Goal: Download file/media

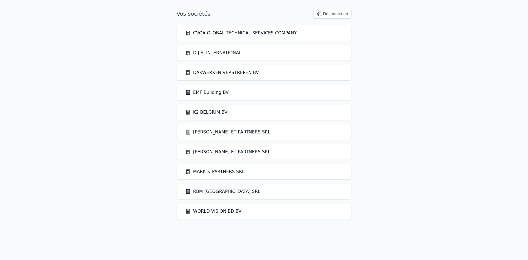
click at [221, 152] on link "[PERSON_NAME] ET PARTNERS SRL" at bounding box center [227, 151] width 85 height 7
click at [223, 129] on link "[PERSON_NAME] ET PARTNERS SRL" at bounding box center [227, 132] width 85 height 7
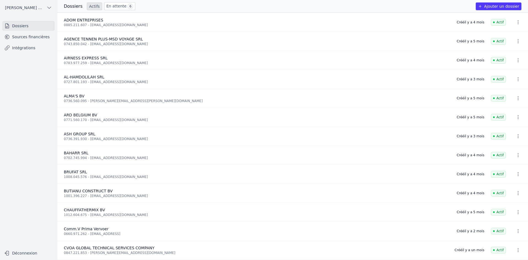
click at [50, 40] on link "Sources financières" at bounding box center [28, 37] width 53 height 10
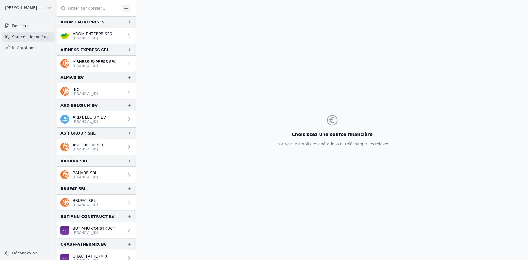
click at [102, 63] on p "AIRNESS EXPRESS SRL" at bounding box center [95, 61] width 44 height 5
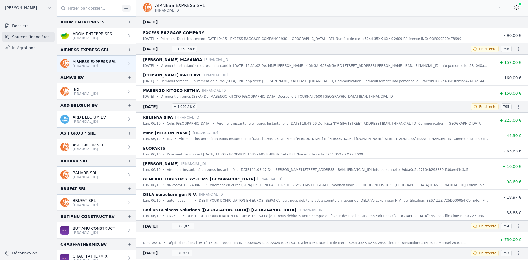
click at [81, 68] on p "[FINANCIAL_ID]" at bounding box center [95, 66] width 44 height 4
click at [497, 8] on icon "button" at bounding box center [498, 7] width 5 height 5
click at [489, 32] on button "Exporter" at bounding box center [486, 29] width 40 height 10
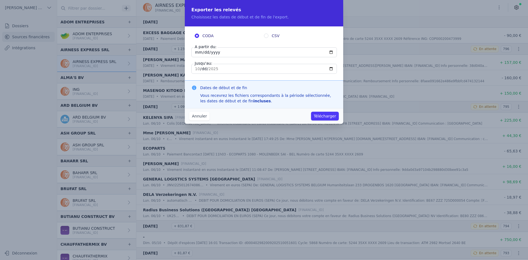
click at [194, 55] on input "[DATE]" at bounding box center [263, 52] width 145 height 10
type input "[DATE]"
click at [328, 113] on button "Télécharger" at bounding box center [325, 116] width 28 height 9
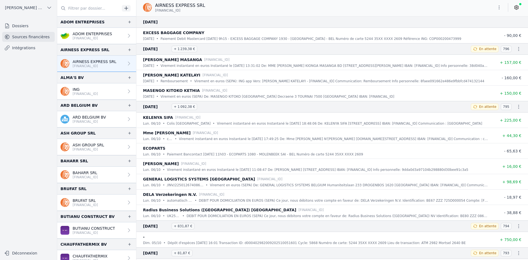
click at [93, 147] on p "ASH GROUP SRL" at bounding box center [89, 144] width 32 height 5
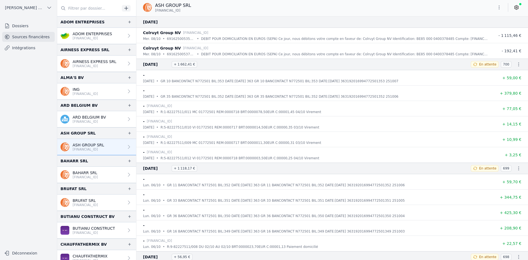
click at [95, 95] on p "[FINANCIAL_ID]" at bounding box center [85, 94] width 25 height 4
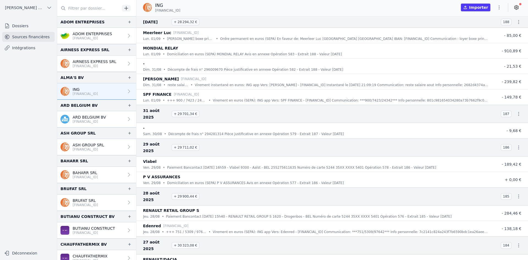
click at [83, 145] on p "ASH GROUP SRL" at bounding box center [89, 144] width 32 height 5
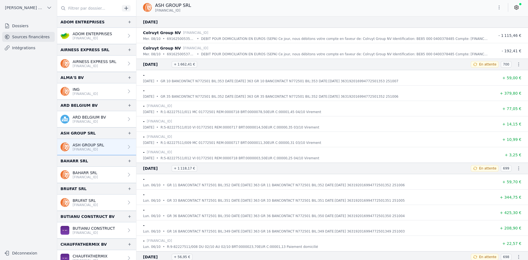
click at [497, 8] on icon "button" at bounding box center [498, 7] width 5 height 5
click at [476, 29] on button "Exporter" at bounding box center [486, 29] width 40 height 10
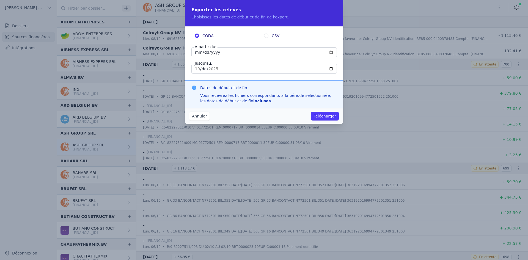
click at [197, 53] on input "[DATE]" at bounding box center [263, 52] width 145 height 10
type input "[DATE]"
click at [324, 116] on button "Télécharger" at bounding box center [325, 116] width 28 height 9
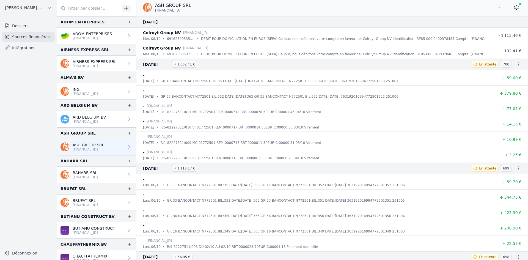
click at [90, 204] on p "[FINANCIAL_ID]" at bounding box center [85, 205] width 25 height 4
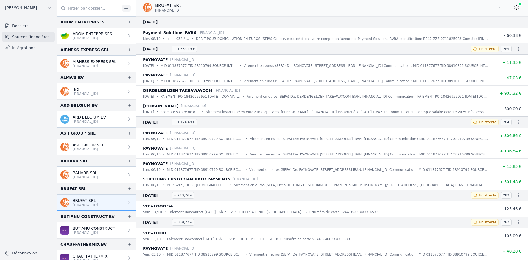
click at [495, 9] on button "button" at bounding box center [498, 7] width 11 height 9
click at [491, 30] on button "Exporter" at bounding box center [486, 29] width 40 height 10
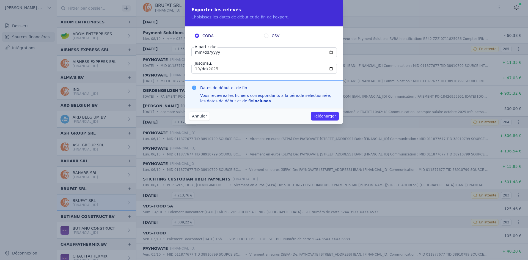
click at [199, 53] on input "[DATE]" at bounding box center [263, 52] width 145 height 10
type input "[DATE]"
click at [325, 115] on button "Télécharger" at bounding box center [325, 116] width 28 height 9
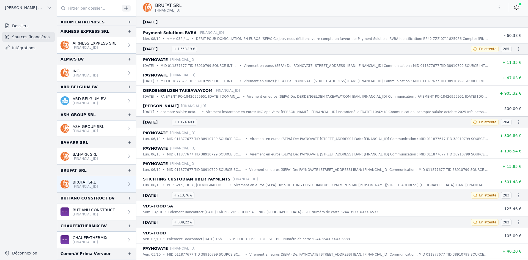
scroll to position [27, 0]
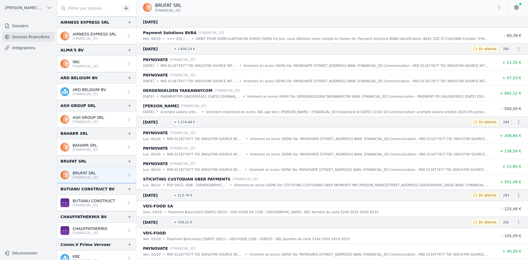
click at [93, 230] on p "CHAUFFATHERMIX" at bounding box center [90, 228] width 35 height 5
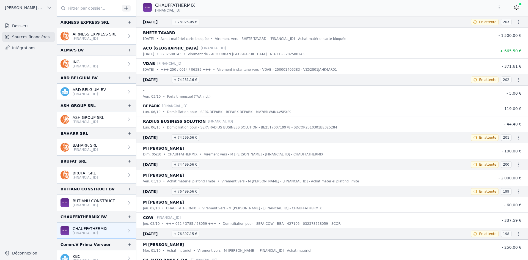
click at [501, 6] on icon "button" at bounding box center [498, 7] width 5 height 5
click at [475, 32] on button "Exporter" at bounding box center [486, 29] width 40 height 10
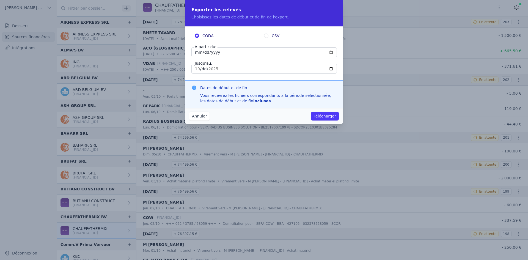
click at [197, 54] on input "[DATE]" at bounding box center [263, 52] width 145 height 10
type input "[DATE]"
click at [320, 119] on button "Télécharger" at bounding box center [325, 116] width 28 height 9
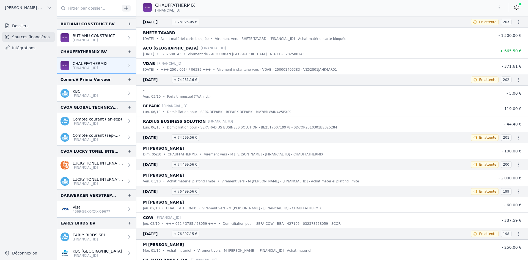
scroll to position [220, 0]
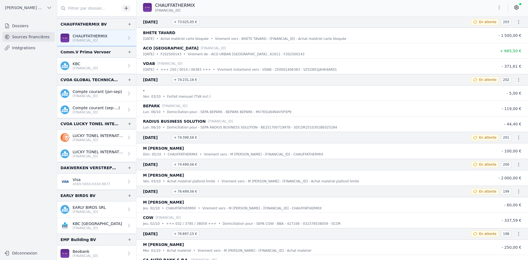
click at [89, 210] on p "[FINANCIAL_ID]" at bounding box center [89, 211] width 33 height 4
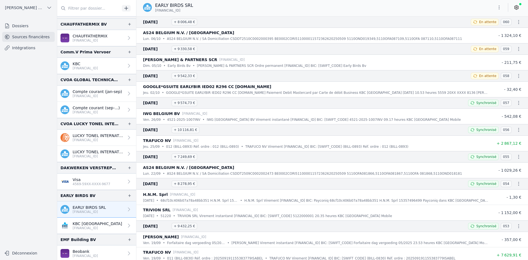
click at [498, 5] on icon "button" at bounding box center [498, 7] width 5 height 5
click at [487, 27] on button "Exporter" at bounding box center [486, 29] width 40 height 10
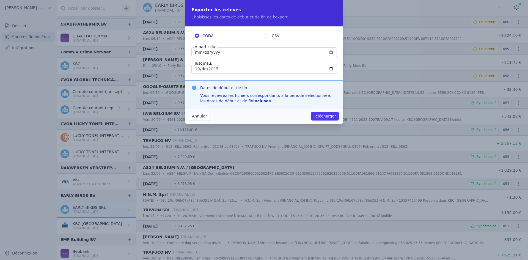
click at [196, 50] on input "[DATE]" at bounding box center [263, 52] width 145 height 10
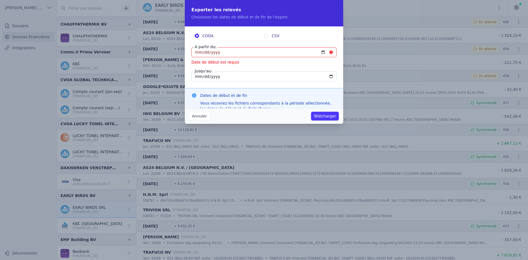
type input "[DATE]"
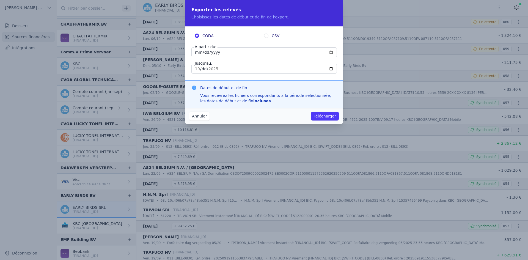
click at [323, 116] on button "Télécharger" at bounding box center [325, 116] width 28 height 9
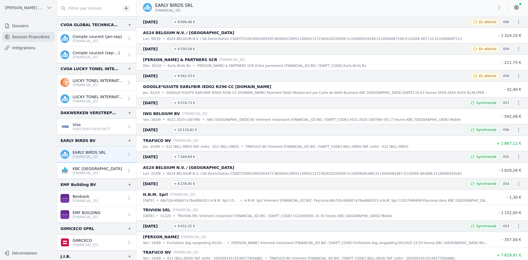
scroll to position [302, 0]
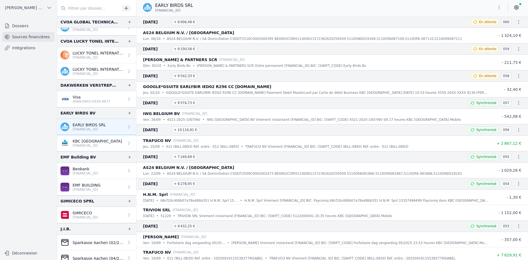
click at [89, 171] on p "Beobank" at bounding box center [85, 168] width 25 height 5
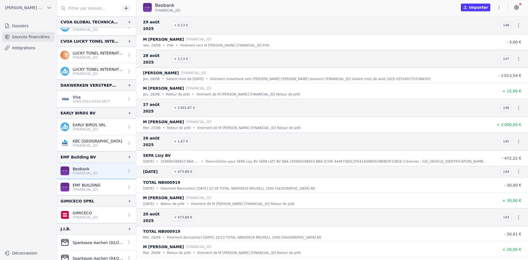
click at [91, 185] on p "EMF BUILDING" at bounding box center [87, 184] width 28 height 5
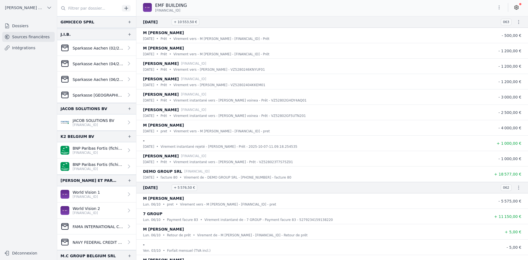
scroll to position [495, 0]
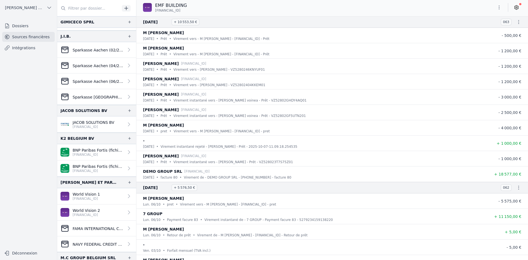
click at [100, 127] on p "[FINANCIAL_ID]" at bounding box center [94, 127] width 42 height 4
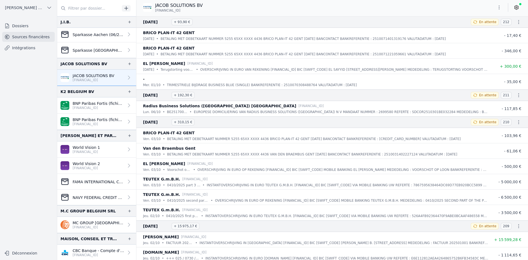
scroll to position [550, 0]
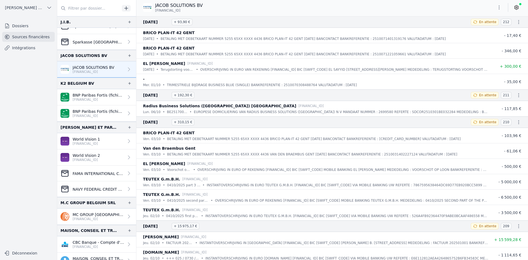
click at [84, 144] on p "[FINANCIAL_ID]" at bounding box center [86, 143] width 27 height 4
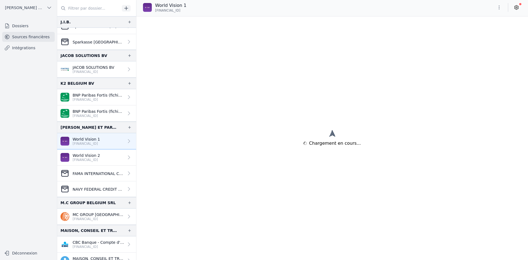
click at [84, 144] on p "[FINANCIAL_ID]" at bounding box center [86, 143] width 27 height 4
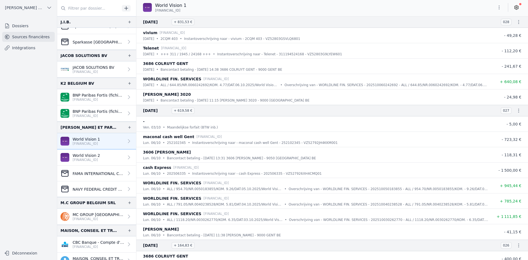
click at [501, 9] on icon "button" at bounding box center [498, 7] width 5 height 5
click at [490, 31] on button "Exporter" at bounding box center [486, 29] width 40 height 10
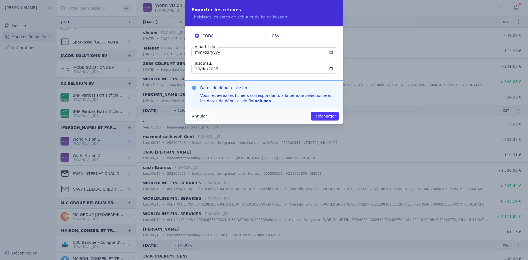
click at [199, 51] on input "[DATE]" at bounding box center [263, 52] width 145 height 10
type input "[DATE]"
click at [322, 114] on button "Télécharger" at bounding box center [325, 116] width 28 height 9
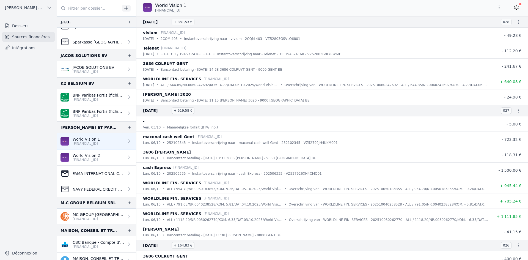
click at [100, 158] on p "[FINANCIAL_ID]" at bounding box center [86, 160] width 27 height 4
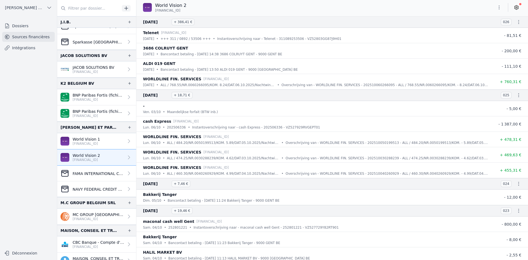
click at [496, 6] on icon "button" at bounding box center [498, 7] width 5 height 5
click at [486, 29] on button "Exporter" at bounding box center [486, 29] width 40 height 10
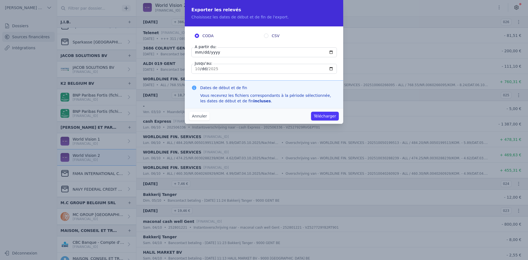
click at [200, 50] on input "[DATE]" at bounding box center [263, 52] width 145 height 10
type input "[DATE]"
click at [318, 115] on button "Télécharger" at bounding box center [325, 116] width 28 height 9
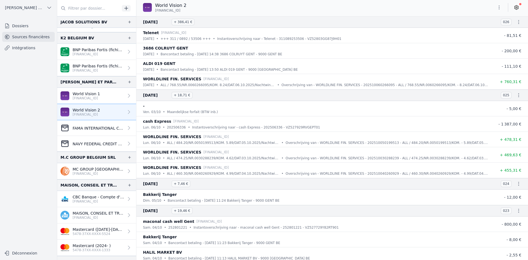
scroll to position [605, 0]
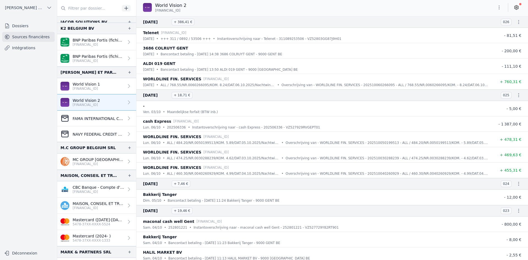
click at [92, 207] on p "[FINANCIAL_ID]" at bounding box center [98, 208] width 51 height 4
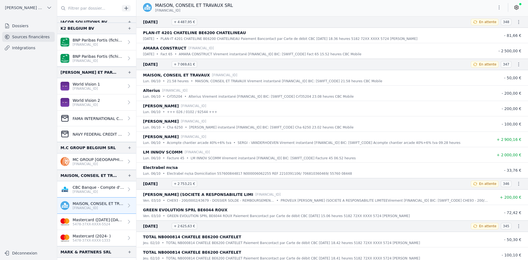
click at [497, 7] on icon "button" at bounding box center [498, 7] width 5 height 5
click at [485, 28] on button "Exporter" at bounding box center [486, 29] width 40 height 10
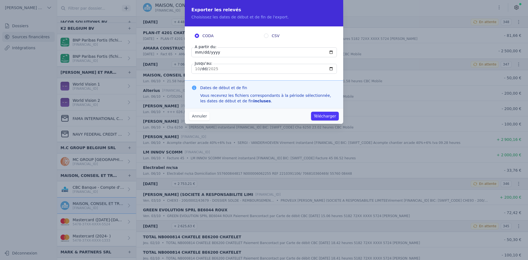
drag, startPoint x: 198, startPoint y: 54, endPoint x: 198, endPoint y: 51, distance: 3.0
click at [198, 54] on input "[DATE]" at bounding box center [263, 52] width 145 height 10
type input "[DATE]"
click at [323, 112] on button "Télécharger" at bounding box center [325, 116] width 28 height 9
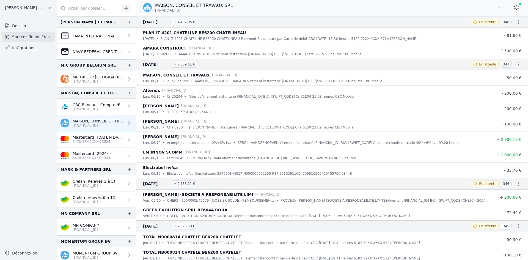
scroll to position [715, 0]
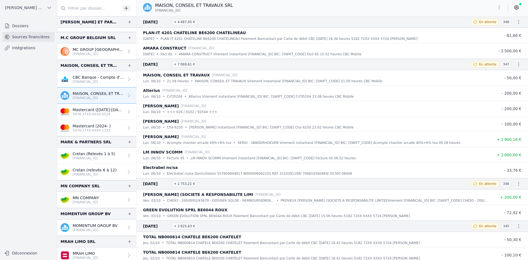
click at [90, 197] on p "MN COMPANY" at bounding box center [86, 197] width 26 height 5
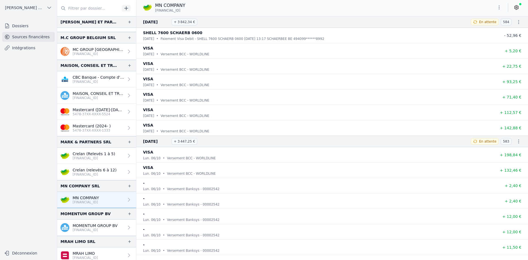
click at [496, 9] on icon "button" at bounding box center [498, 7] width 5 height 5
click at [484, 27] on button "Exporter" at bounding box center [486, 29] width 40 height 10
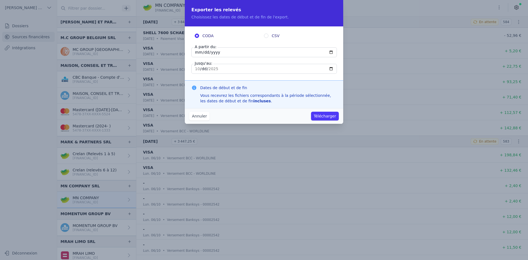
click at [198, 53] on input "[DATE]" at bounding box center [263, 52] width 145 height 10
type input "[DATE]"
click at [324, 117] on button "Télécharger" at bounding box center [325, 116] width 28 height 9
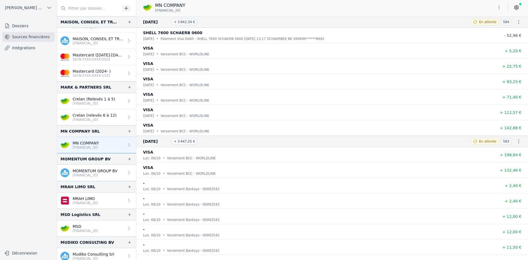
scroll to position [770, 0]
click at [84, 203] on p "[FINANCIAL_ID]" at bounding box center [85, 202] width 25 height 4
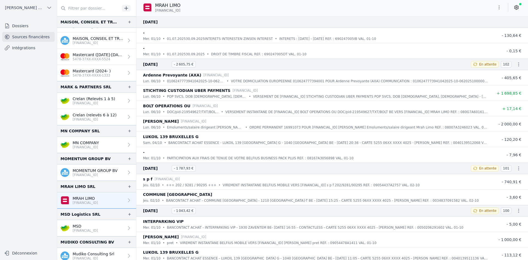
click at [495, 8] on button "button" at bounding box center [498, 7] width 11 height 9
click at [494, 22] on button "Renommer" at bounding box center [486, 19] width 40 height 10
click at [280, 5] on div "MRAH LIMO [FINANCIAL_ID]" at bounding box center [331, 7] width 391 height 11
click at [496, 8] on icon "button" at bounding box center [498, 7] width 5 height 5
click at [491, 29] on button "Exporter" at bounding box center [486, 29] width 40 height 10
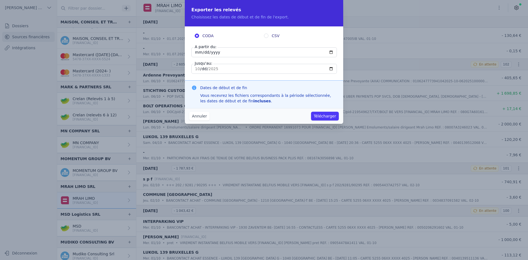
click at [200, 53] on input "[DATE]" at bounding box center [263, 52] width 145 height 10
type input "[DATE]"
click at [328, 112] on button "Télécharger" at bounding box center [325, 116] width 28 height 9
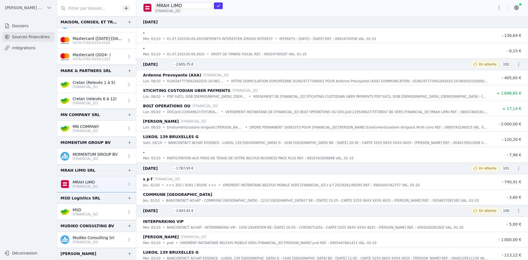
scroll to position [825, 0]
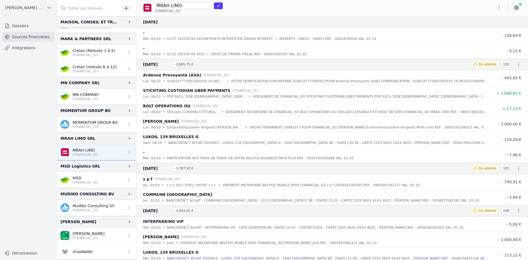
click at [86, 211] on p "[FINANCIAL_ID]" at bounding box center [94, 210] width 42 height 4
type input "Mudiko Consulting Srl"
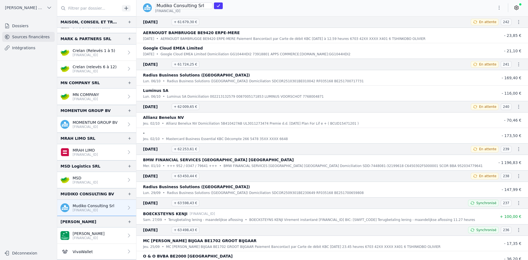
click at [261, 9] on div "Mudiko Consulting Srl [FINANCIAL_ID]" at bounding box center [331, 7] width 391 height 11
click at [496, 10] on button "button" at bounding box center [498, 7] width 11 height 9
click at [488, 30] on button "Exporter" at bounding box center [486, 29] width 40 height 10
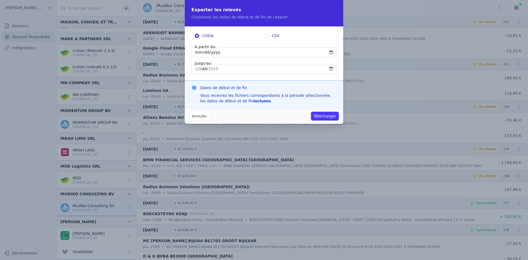
click at [196, 52] on input "[DATE]" at bounding box center [263, 52] width 145 height 10
type input "[DATE]"
click at [322, 115] on button "Télécharger" at bounding box center [325, 116] width 28 height 9
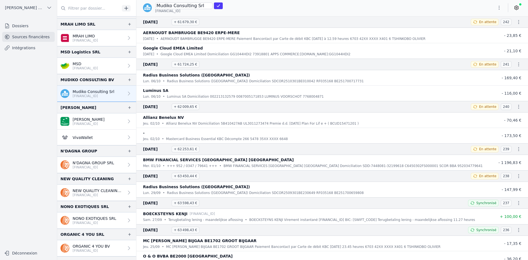
scroll to position [962, 0]
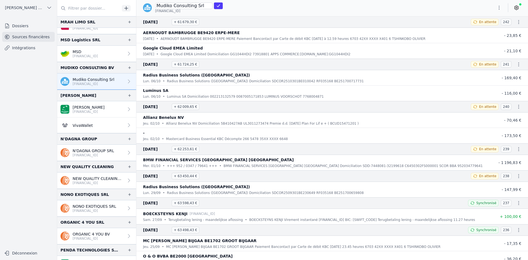
click at [98, 184] on p "[FINANCIAL_ID]" at bounding box center [98, 183] width 51 height 4
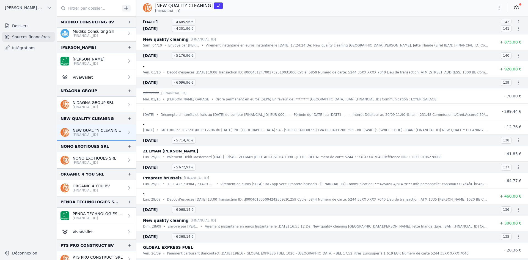
scroll to position [55, 0]
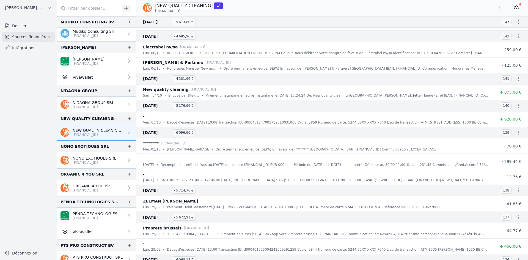
click at [91, 161] on p "[FINANCIAL_ID]" at bounding box center [95, 162] width 44 height 4
type input "NONO EXOTIQUES SRL"
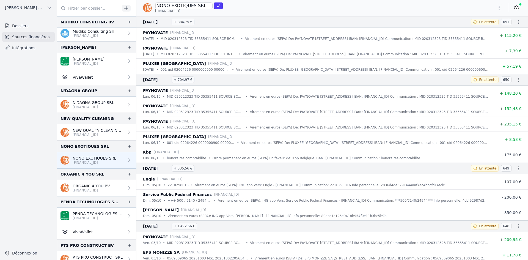
click at [163, 6] on input "NONO EXOTIQUES SRL" at bounding box center [183, 5] width 57 height 7
click at [216, 8] on icon "submit" at bounding box center [218, 6] width 4 height 4
click at [499, 7] on icon "button" at bounding box center [499, 7] width 1 height 4
click at [494, 31] on button "Exporter" at bounding box center [486, 29] width 40 height 10
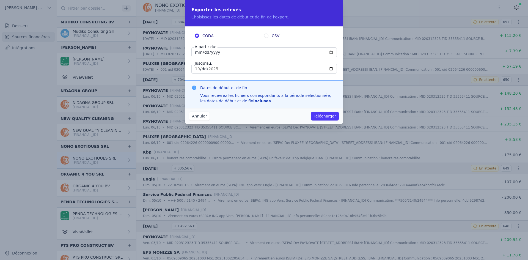
click at [195, 52] on input "[DATE]" at bounding box center [263, 52] width 145 height 10
type input "[DATE]"
click at [320, 118] on button "Télécharger" at bounding box center [325, 116] width 28 height 9
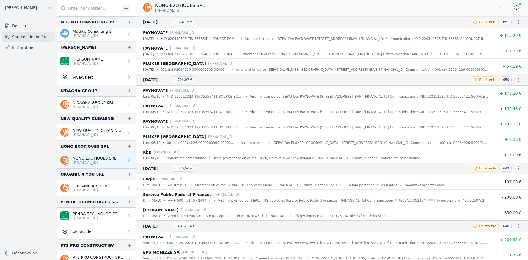
click at [86, 220] on link "PENDA TECHNOLOGIES SPRL [FINANCIAL_ID]" at bounding box center [96, 216] width 79 height 16
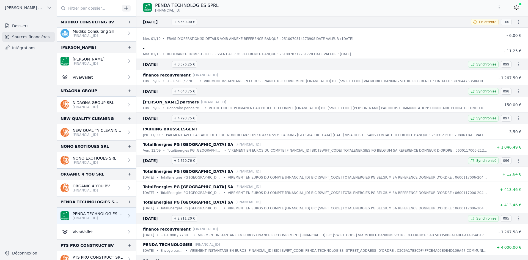
click at [498, 7] on icon "button" at bounding box center [498, 7] width 5 height 5
click at [485, 29] on button "Exporter" at bounding box center [486, 29] width 40 height 10
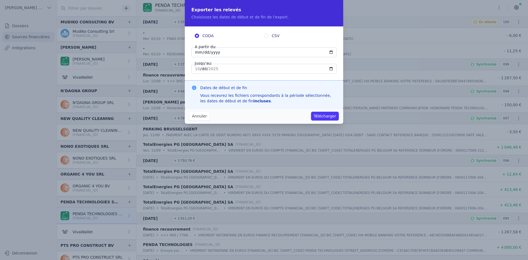
click at [194, 51] on input "[DATE]" at bounding box center [263, 52] width 145 height 10
type input "[DATE]"
click at [317, 115] on button "Télécharger" at bounding box center [325, 116] width 28 height 9
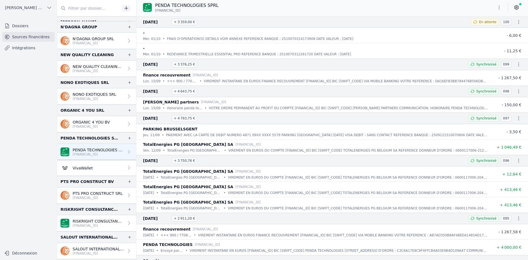
scroll to position [1100, 0]
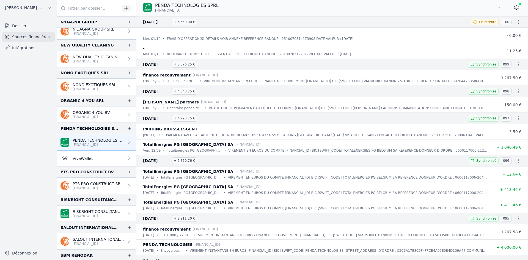
click at [94, 212] on p "RISKRIGHT CONSULTANCY BV" at bounding box center [98, 211] width 51 height 5
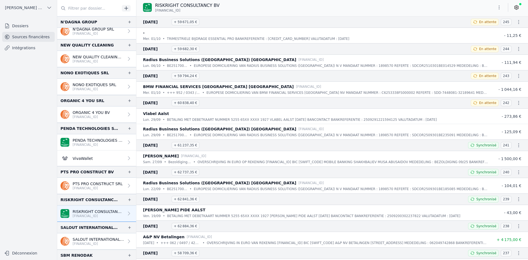
click at [499, 7] on icon "button" at bounding box center [498, 7] width 5 height 5
click at [488, 29] on button "Exporter" at bounding box center [486, 29] width 40 height 10
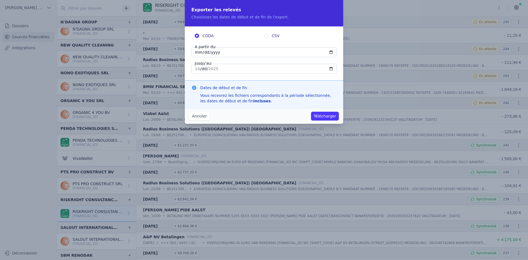
click at [198, 54] on input "[DATE]" at bounding box center [263, 52] width 145 height 10
type input "[DATE]"
click at [321, 115] on button "Télécharger" at bounding box center [325, 116] width 28 height 9
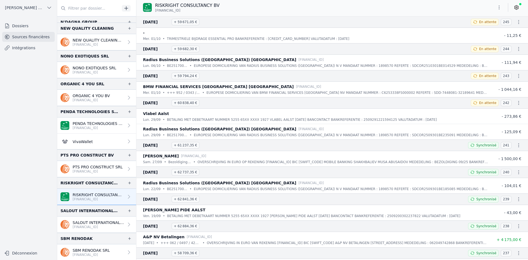
scroll to position [1154, 0]
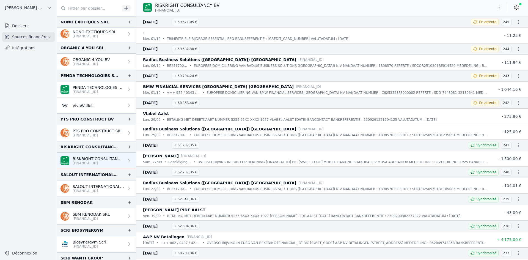
click at [85, 211] on p "SBM RENODAK SRL" at bounding box center [91, 213] width 37 height 5
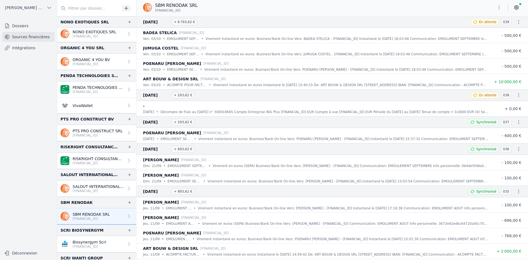
click at [501, 6] on icon "button" at bounding box center [498, 7] width 5 height 5
click at [479, 31] on button "Exporter" at bounding box center [486, 29] width 40 height 10
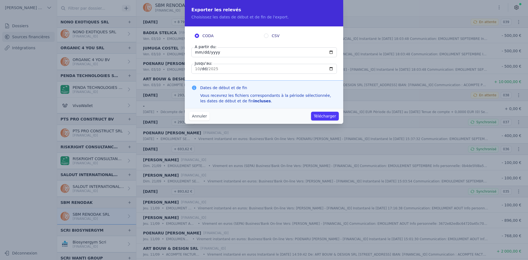
click at [197, 53] on input "[DATE]" at bounding box center [263, 52] width 145 height 10
type input "[DATE]"
click at [319, 119] on button "Télécharger" at bounding box center [325, 116] width 28 height 9
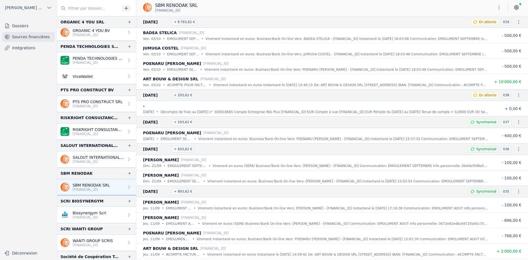
scroll to position [1209, 0]
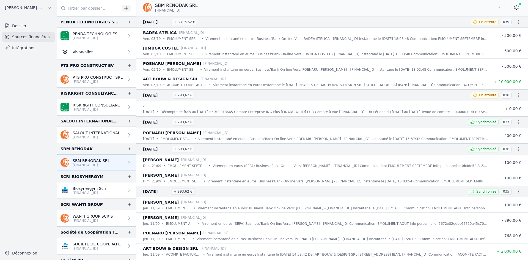
click at [85, 217] on p "WANTI GROUP SCRIS" at bounding box center [93, 215] width 40 height 5
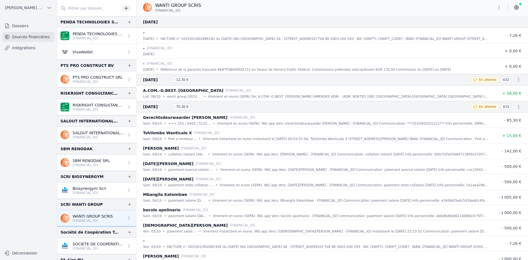
click at [496, 5] on icon "button" at bounding box center [498, 7] width 5 height 5
click at [486, 28] on button "Exporter" at bounding box center [486, 29] width 40 height 10
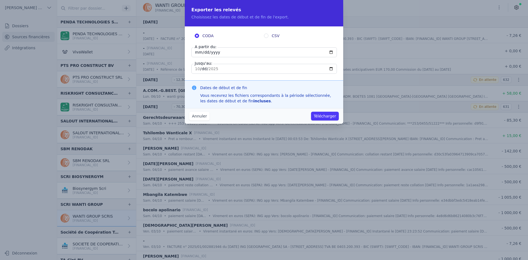
click at [195, 54] on input "[DATE]" at bounding box center [263, 52] width 145 height 10
type input "[DATE]"
click at [318, 115] on button "Télécharger" at bounding box center [325, 116] width 28 height 9
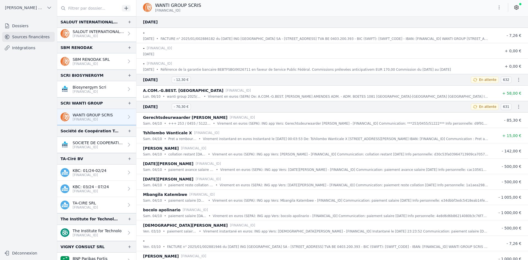
scroll to position [1319, 0]
click at [90, 234] on p "[FINANCIAL_ID]" at bounding box center [97, 234] width 49 height 4
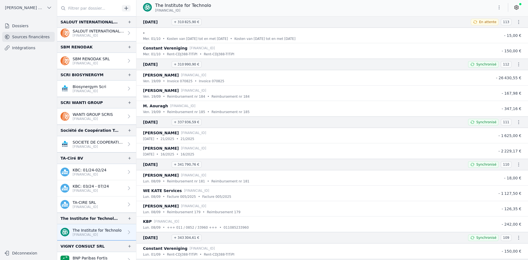
click at [90, 204] on p "TA-CIRE SRL" at bounding box center [85, 202] width 25 height 5
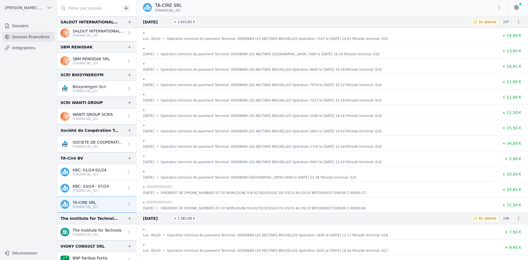
click at [503, 6] on button "button" at bounding box center [498, 7] width 11 height 9
click at [497, 27] on button "Exporter" at bounding box center [486, 29] width 40 height 10
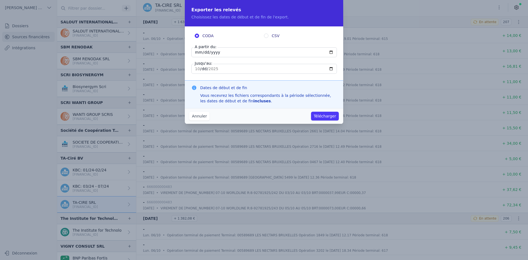
click at [194, 52] on input "[DATE]" at bounding box center [263, 52] width 145 height 10
type input "[DATE]"
click at [337, 115] on button "Télécharger" at bounding box center [325, 116] width 28 height 9
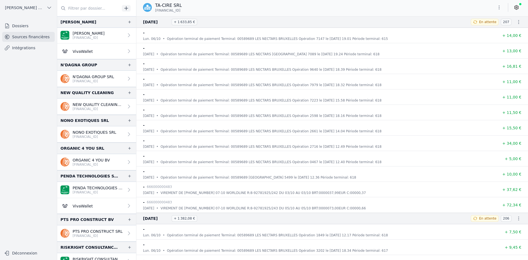
scroll to position [1045, 0]
click at [92, 109] on p "[FINANCIAL_ID]" at bounding box center [98, 109] width 51 height 4
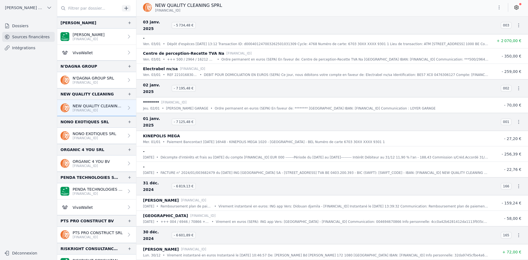
scroll to position [5909, 0]
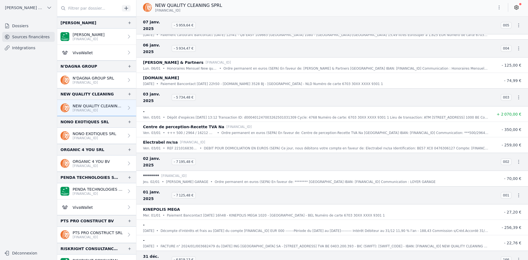
click at [500, 11] on button "button" at bounding box center [498, 7] width 11 height 9
click at [486, 31] on button "Exporter" at bounding box center [486, 29] width 40 height 10
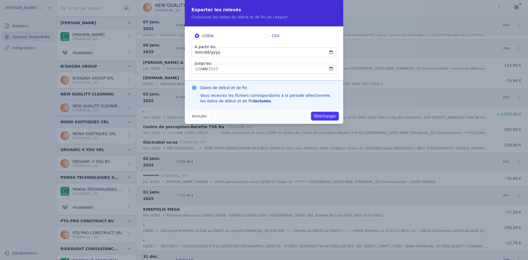
click at [198, 52] on input "[DATE]" at bounding box center [263, 52] width 145 height 10
type input "[DATE]"
click at [323, 117] on button "Télécharger" at bounding box center [325, 116] width 28 height 9
